Goal: Task Accomplishment & Management: Use online tool/utility

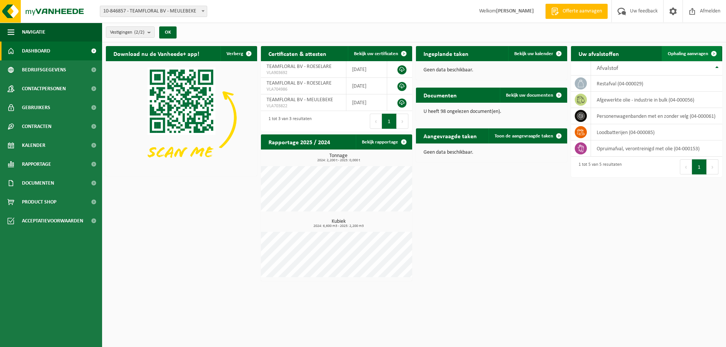
click at [694, 56] on span "Ophaling aanvragen" at bounding box center [687, 53] width 40 height 5
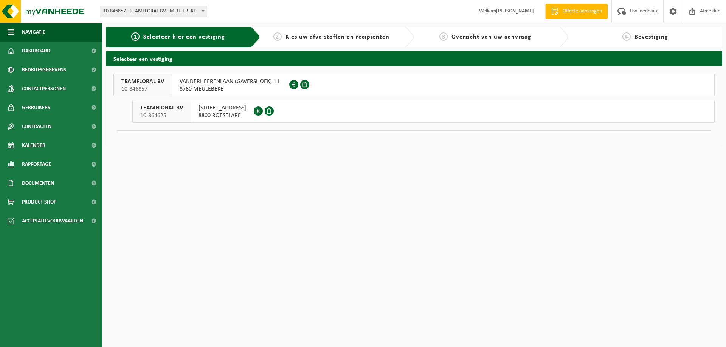
click at [239, 106] on span "BRUGSESTEENWEG 542" at bounding box center [222, 108] width 48 height 8
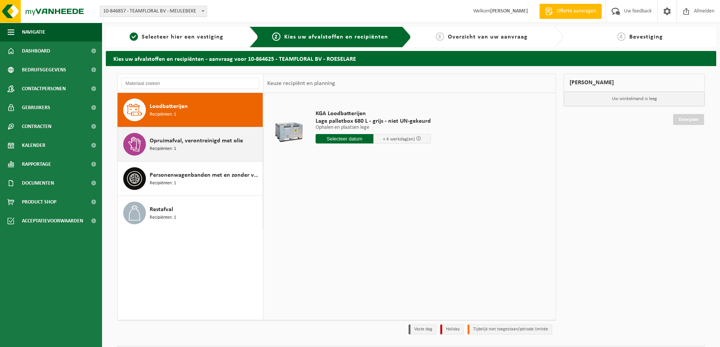
click at [226, 153] on div "Opruimafval, verontreinigd met olie Recipiënten: 1" at bounding box center [205, 144] width 111 height 23
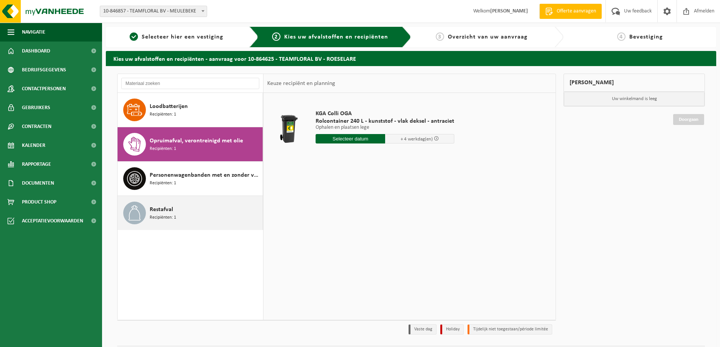
click at [217, 209] on div "Restafval Recipiënten: 1" at bounding box center [205, 213] width 111 height 23
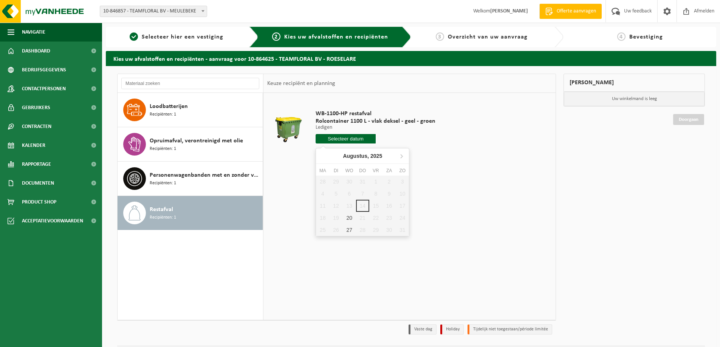
click at [367, 142] on input "text" at bounding box center [346, 138] width 60 height 9
click at [351, 217] on div "20" at bounding box center [349, 218] width 13 height 12
type input "Van 2025-08-20"
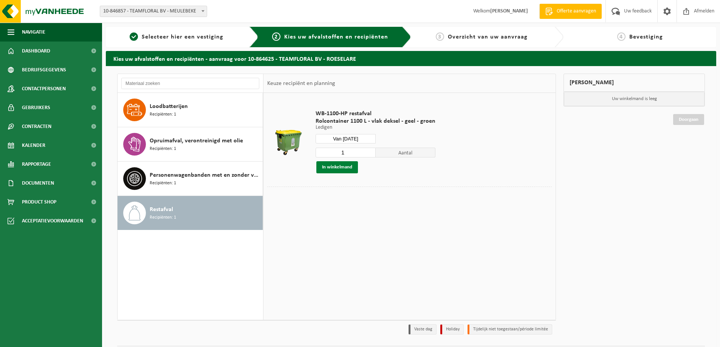
click at [351, 170] on button "In winkelmand" at bounding box center [337, 167] width 42 height 12
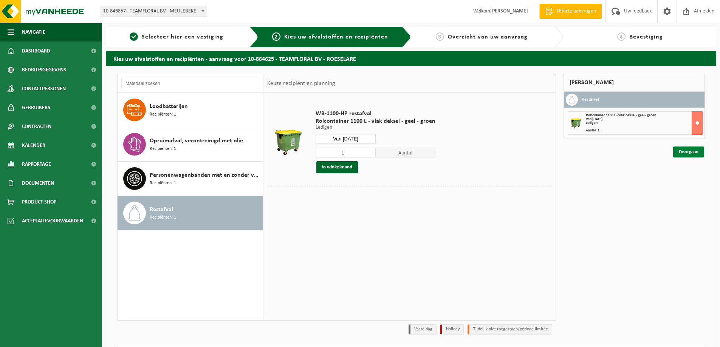
click at [690, 152] on link "Doorgaan" at bounding box center [688, 152] width 31 height 11
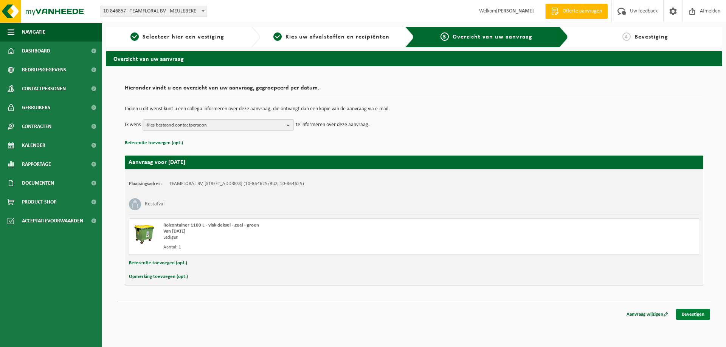
click at [694, 315] on link "Bevestigen" at bounding box center [693, 314] width 34 height 11
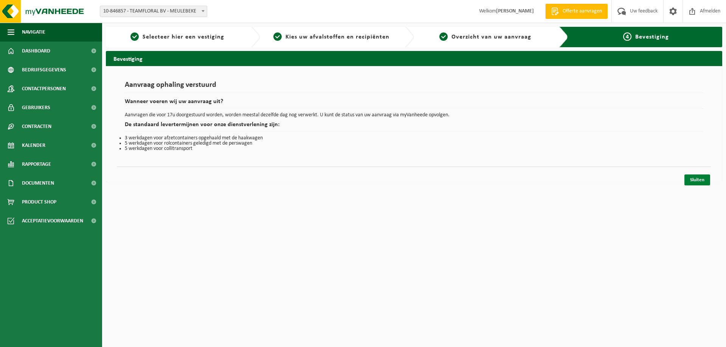
click at [695, 184] on link "Sluiten" at bounding box center [697, 180] width 26 height 11
